Goal: Task Accomplishment & Management: Use online tool/utility

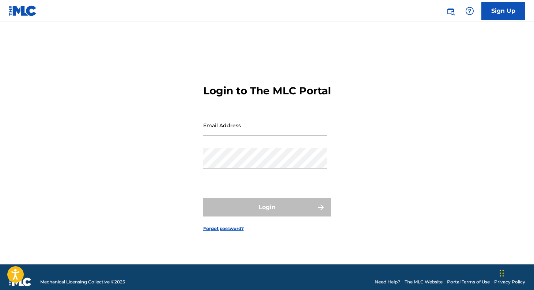
click at [221, 135] on input "Email Address" at bounding box center [265, 125] width 124 height 21
type input "[EMAIL_ADDRESS][DOMAIN_NAME]"
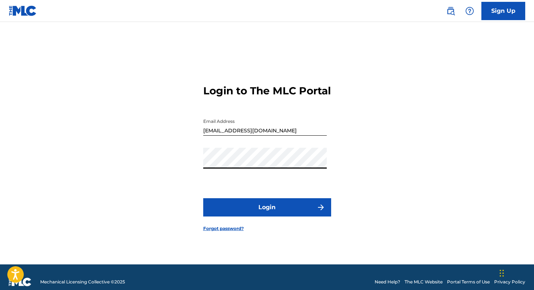
click at [278, 216] on button "Login" at bounding box center [267, 207] width 128 height 18
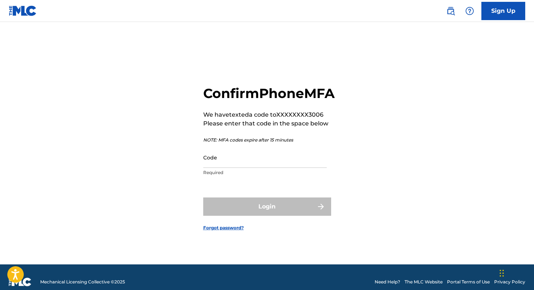
click at [255, 168] on input "Code" at bounding box center [265, 157] width 124 height 21
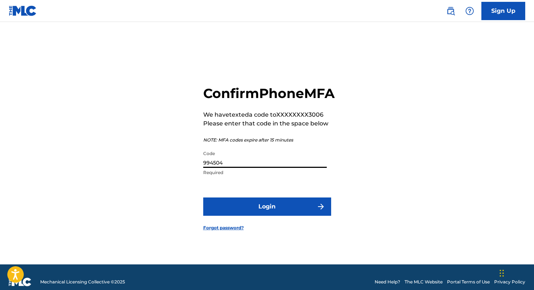
type input "994504"
click at [203, 197] on button "Login" at bounding box center [267, 206] width 128 height 18
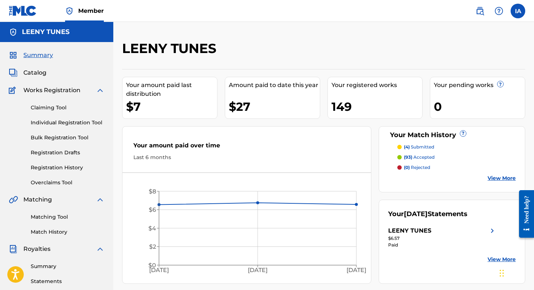
click at [423, 148] on p "(4) submitted" at bounding box center [419, 147] width 30 height 7
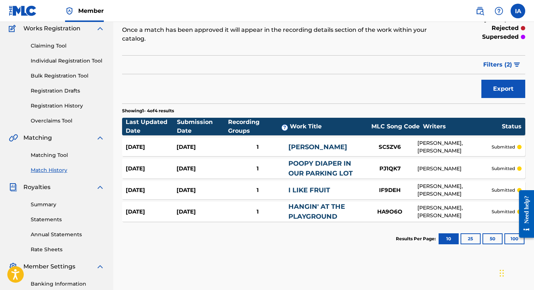
scroll to position [63, 0]
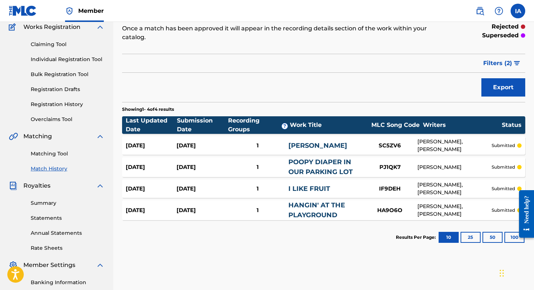
click at [44, 155] on link "Matching Tool" at bounding box center [68, 154] width 74 height 8
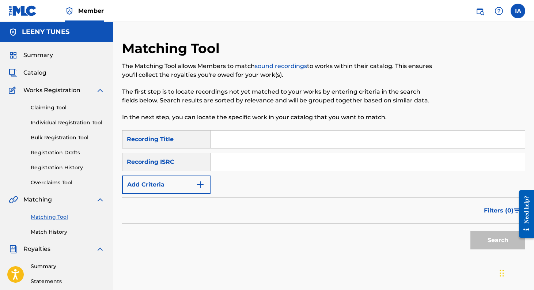
click at [193, 188] on button "Add Criteria" at bounding box center [166, 184] width 88 height 18
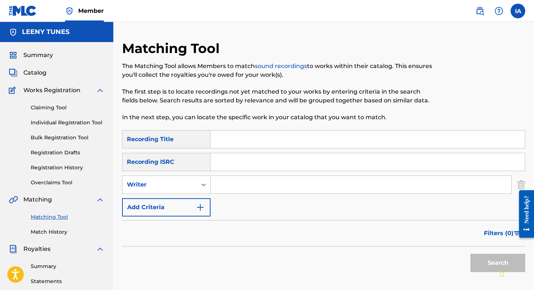
click at [222, 185] on input "Search Form" at bounding box center [361, 185] width 301 height 18
type input "[PERSON_NAME]"
click at [470, 254] on button "Search" at bounding box center [497, 263] width 55 height 18
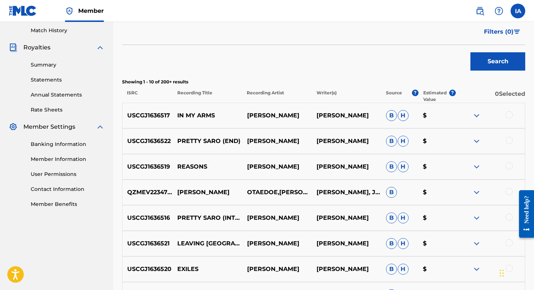
scroll to position [105, 0]
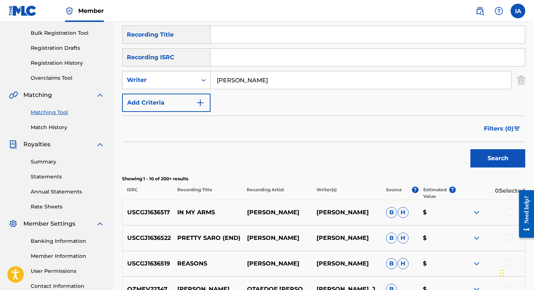
click at [197, 82] on div "Search Form" at bounding box center [203, 79] width 13 height 13
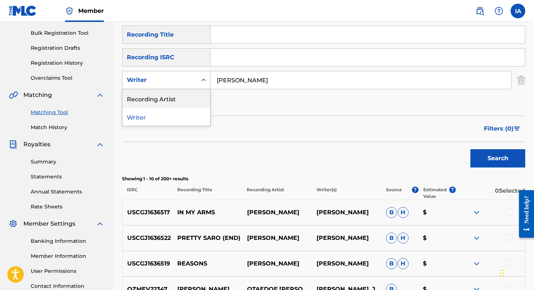
click at [178, 97] on div "Recording Artist" at bounding box center [166, 98] width 88 height 18
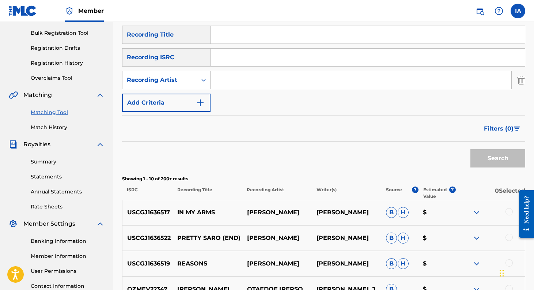
click at [218, 80] on input "Search Form" at bounding box center [361, 80] width 301 height 18
type input "[PERSON_NAME]"
click at [470, 149] on button "Search" at bounding box center [497, 158] width 55 height 18
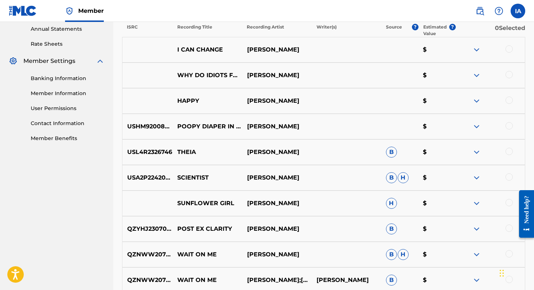
scroll to position [172, 0]
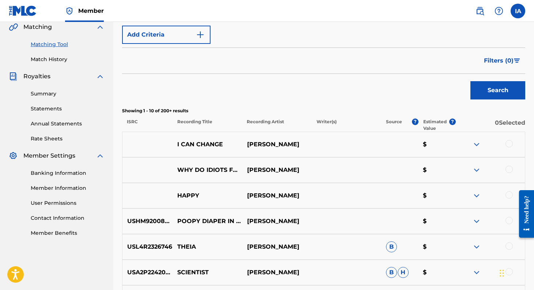
click at [509, 220] on div at bounding box center [508, 220] width 7 height 7
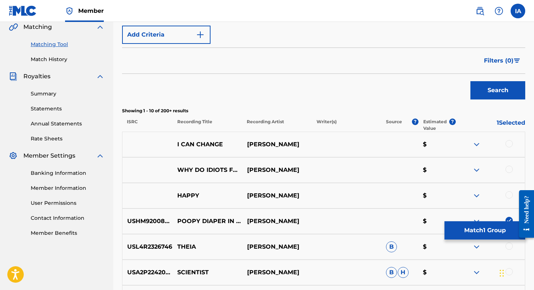
click at [325, 216] on div "USHM92008510 POOPY DIAPER IN OUR PARKING LOT [PERSON_NAME] $" at bounding box center [323, 221] width 403 height 26
